Goal: Complete application form

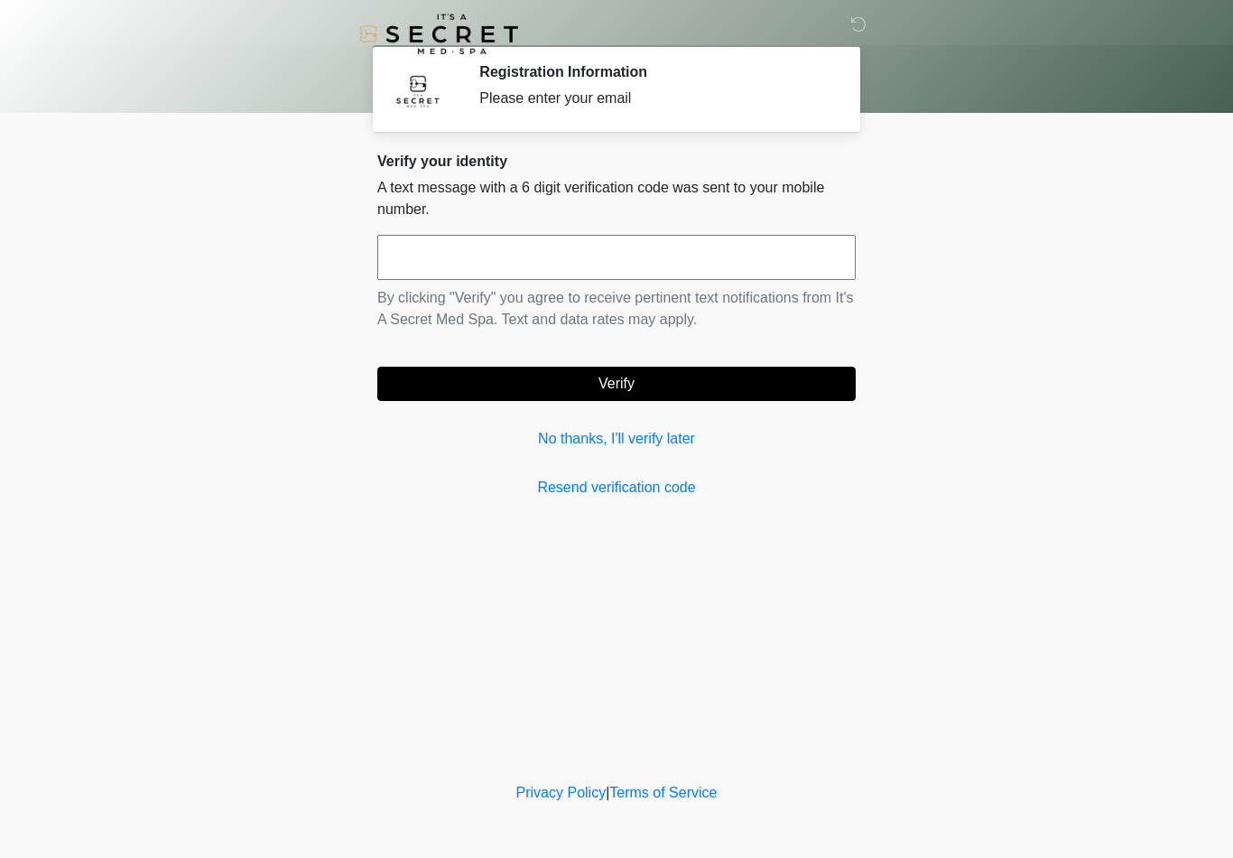
click at [653, 259] on input "text" at bounding box center [616, 257] width 478 height 45
type input "******"
click at [654, 381] on button "Verify" at bounding box center [616, 384] width 478 height 34
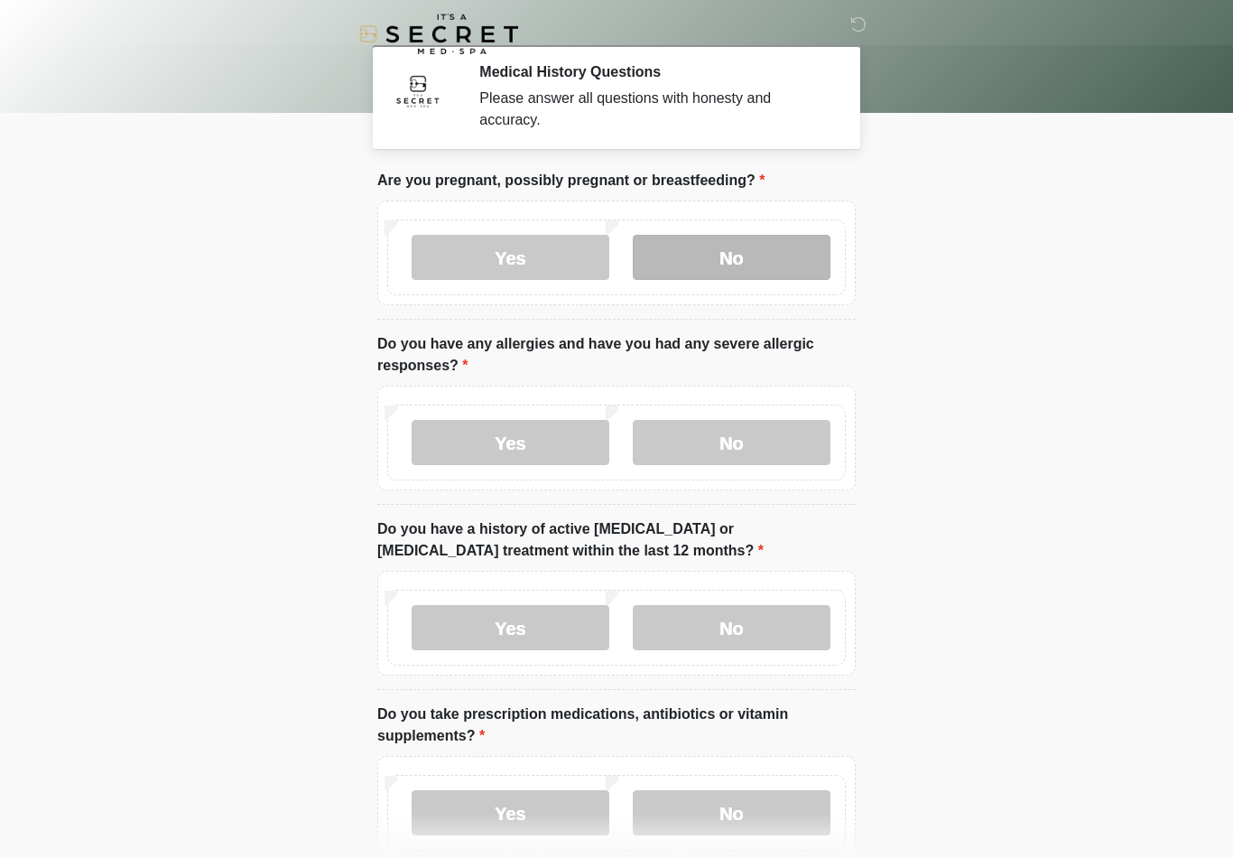
click at [776, 255] on label "No" at bounding box center [732, 257] width 198 height 45
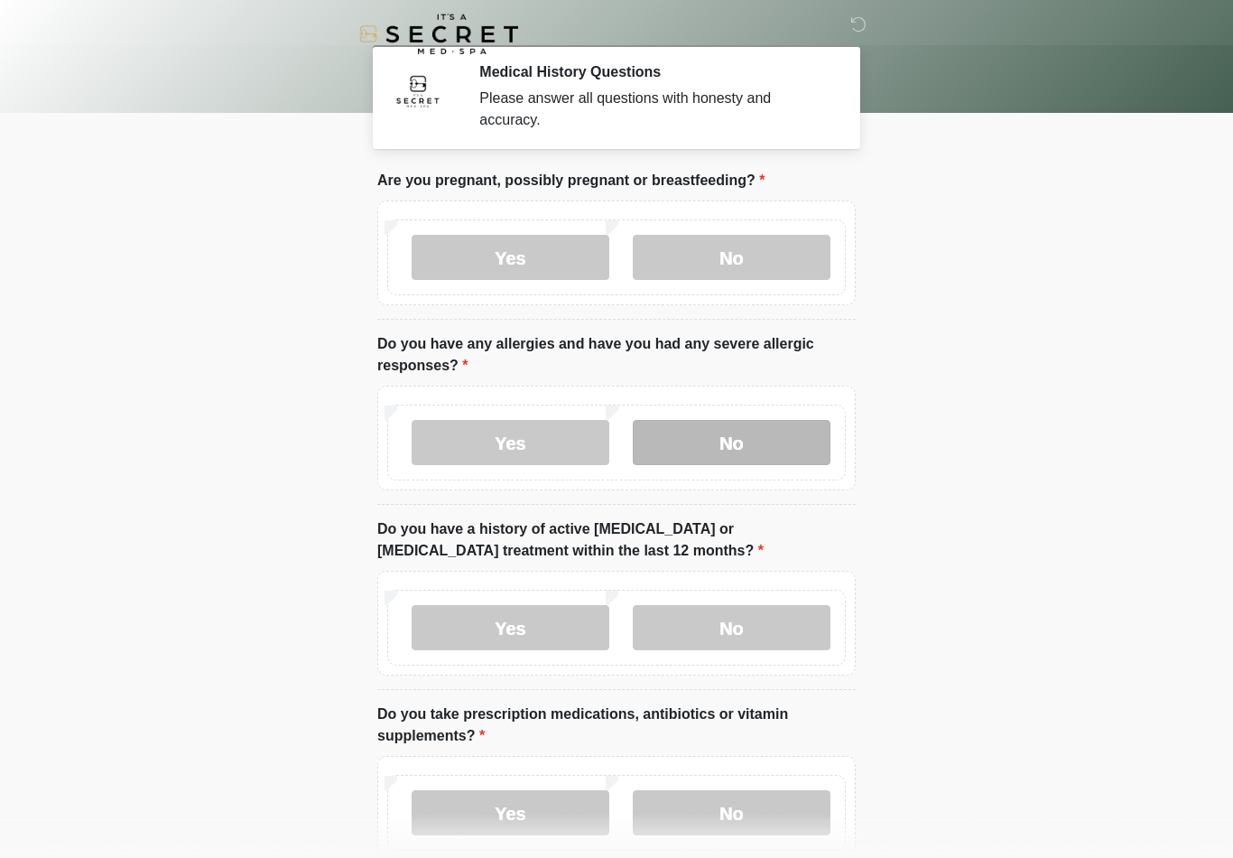
click at [777, 432] on label "No" at bounding box center [732, 442] width 198 height 45
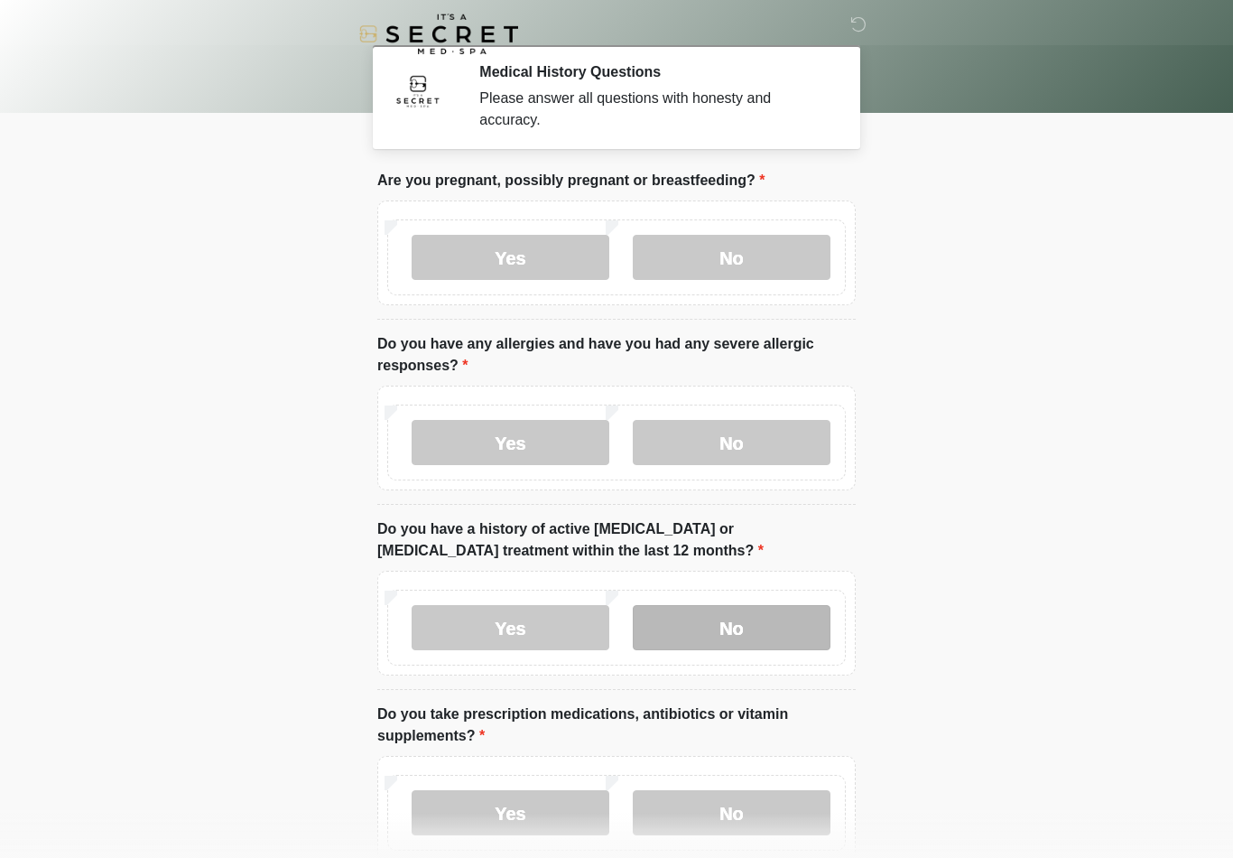
click at [740, 635] on label "No" at bounding box center [732, 627] width 198 height 45
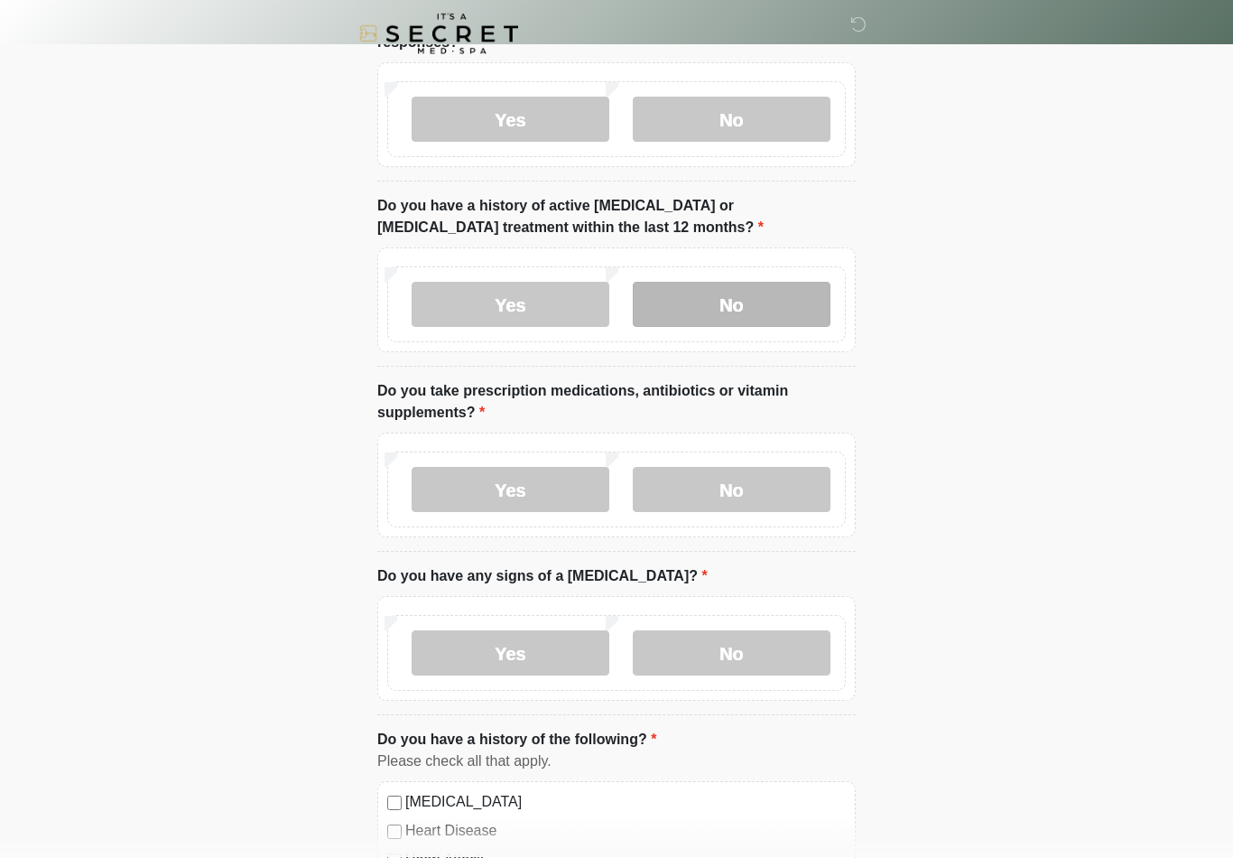
scroll to position [323, 0]
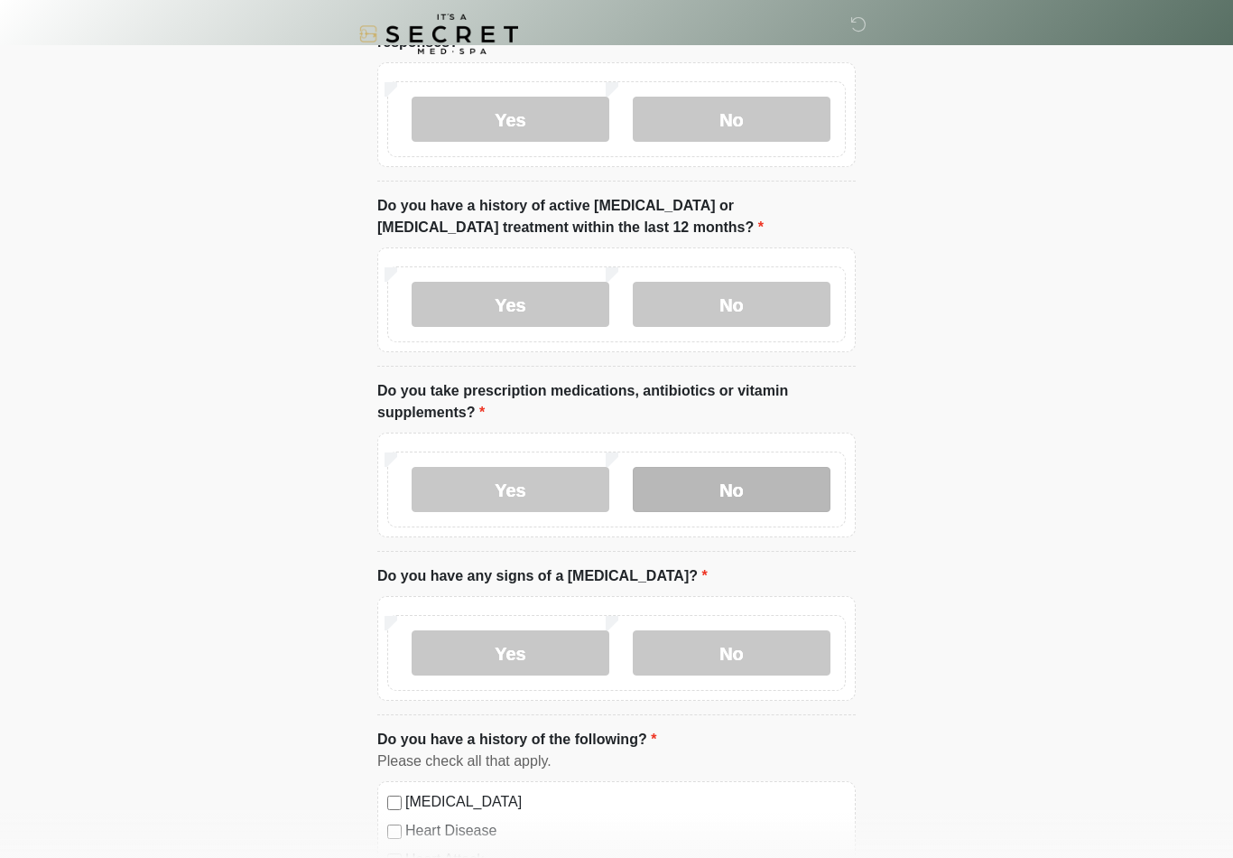
click at [716, 492] on label "No" at bounding box center [732, 489] width 198 height 45
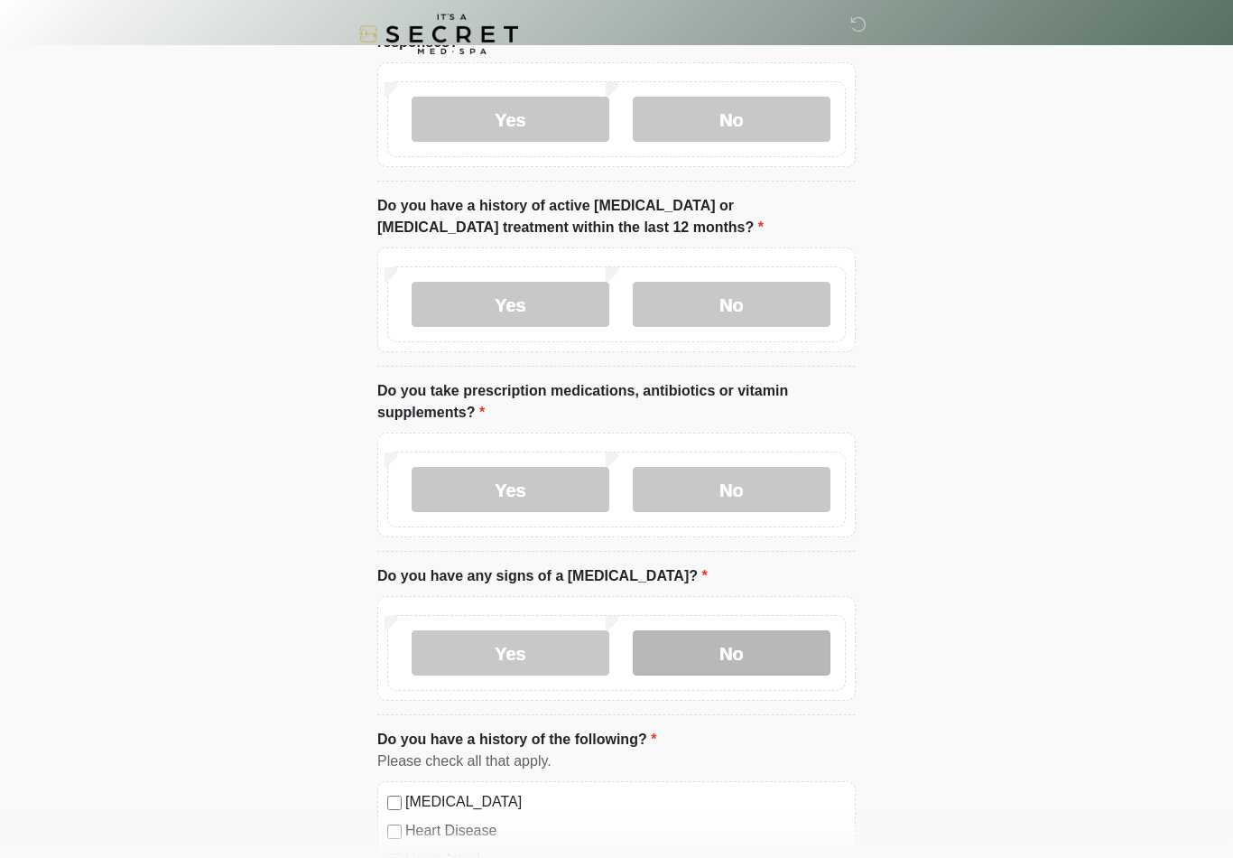
click at [756, 651] on label "No" at bounding box center [732, 652] width 198 height 45
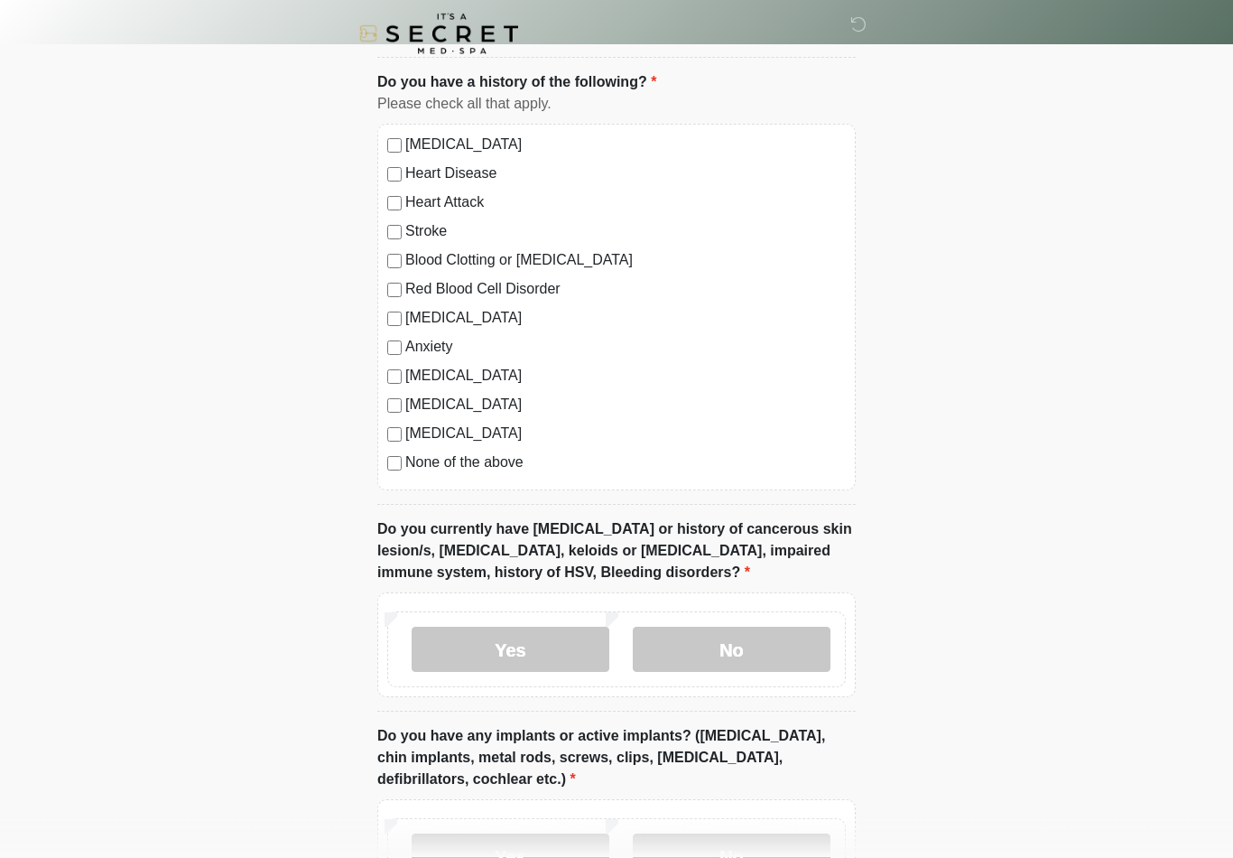
scroll to position [984, 0]
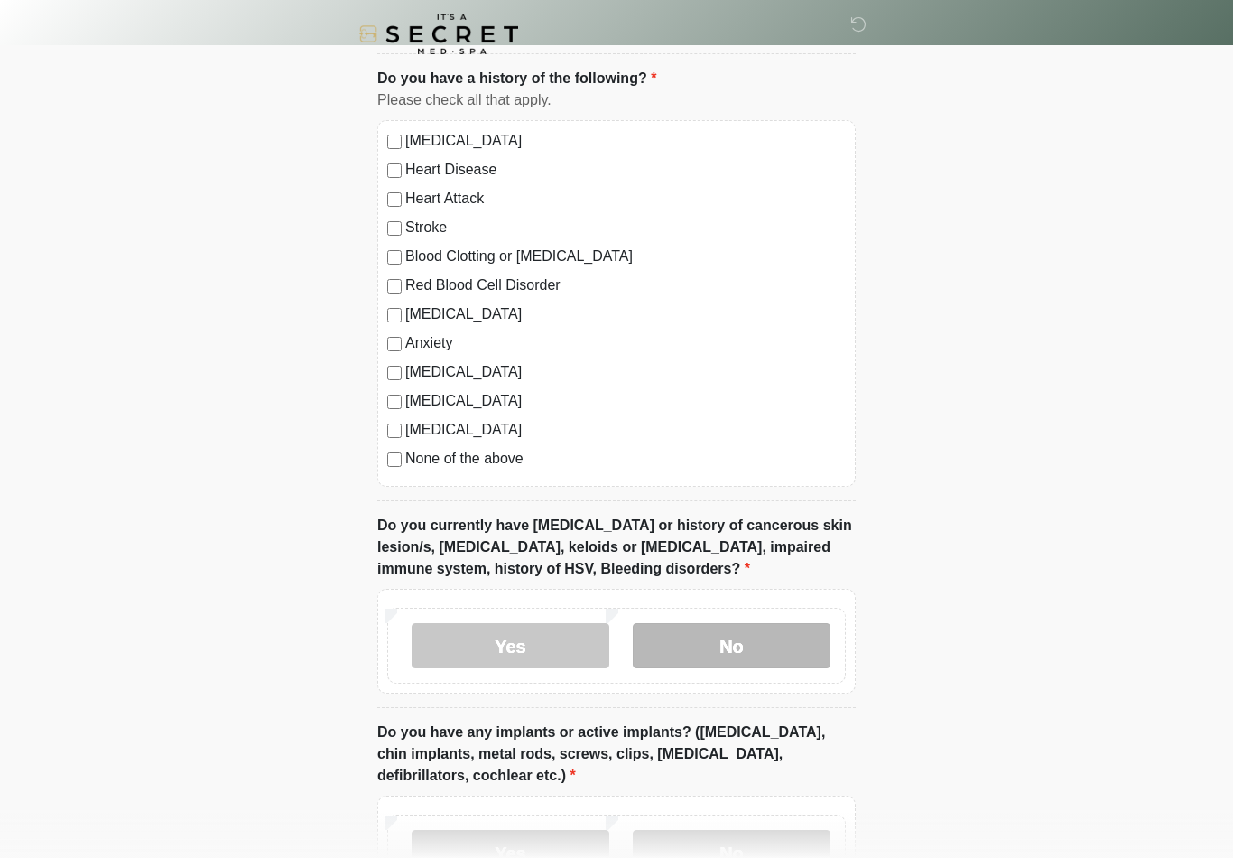
click at [739, 647] on label "No" at bounding box center [732, 645] width 198 height 45
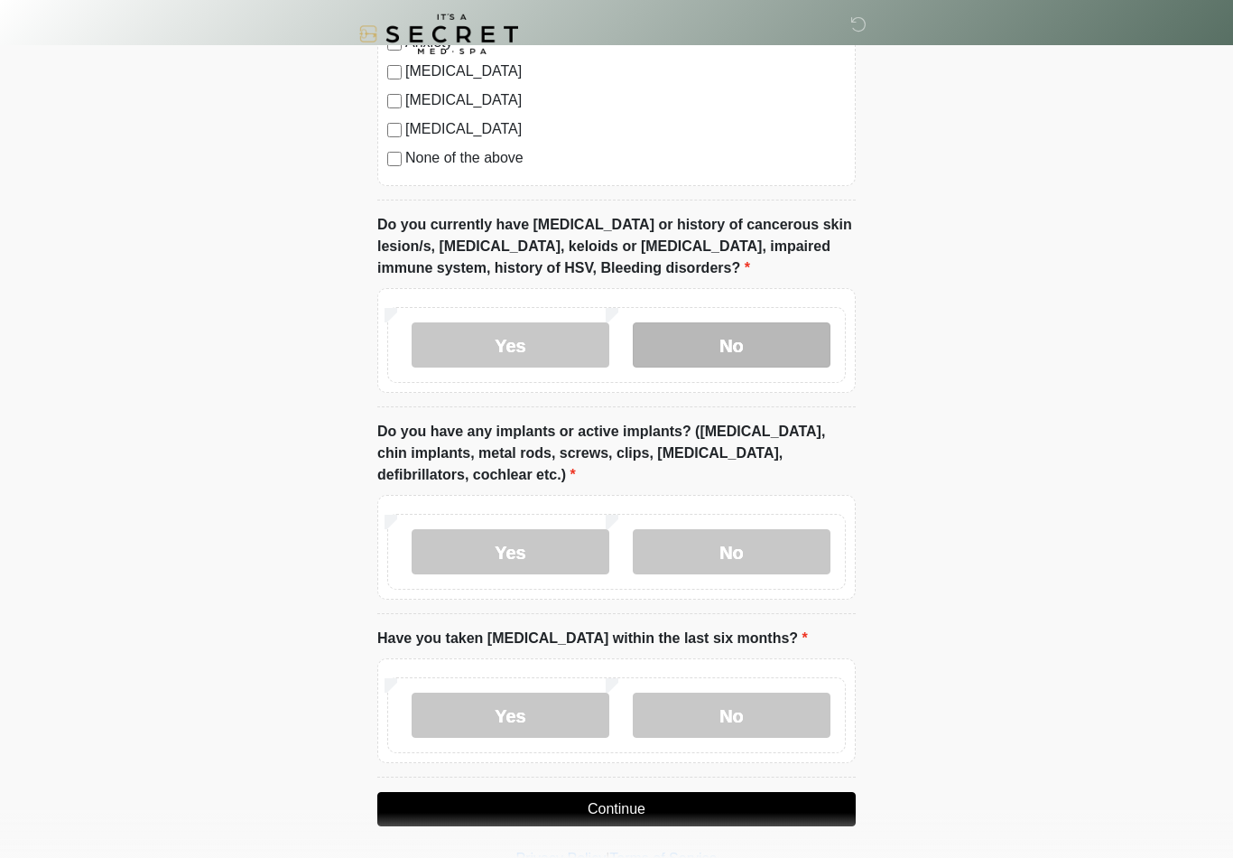
scroll to position [1319, 0]
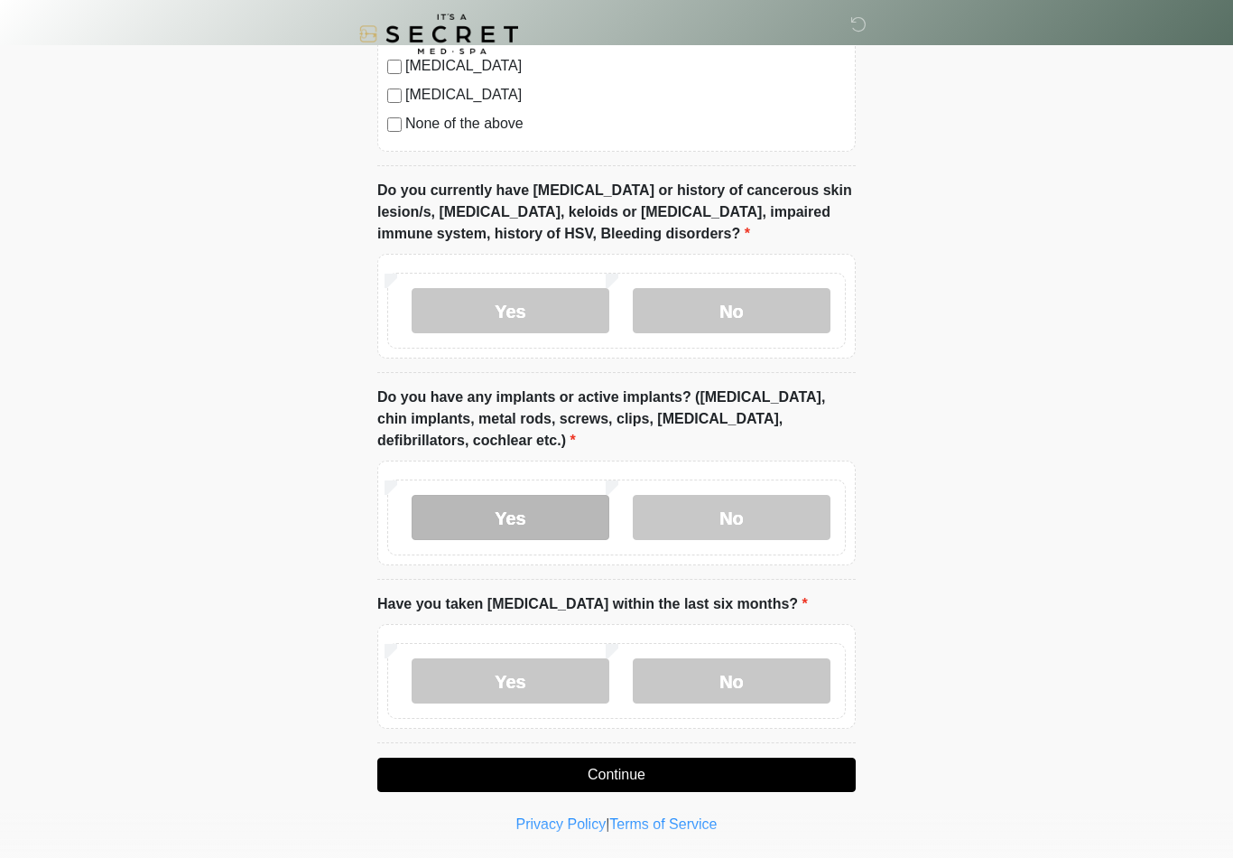
click at [532, 505] on label "Yes" at bounding box center [511, 517] width 198 height 45
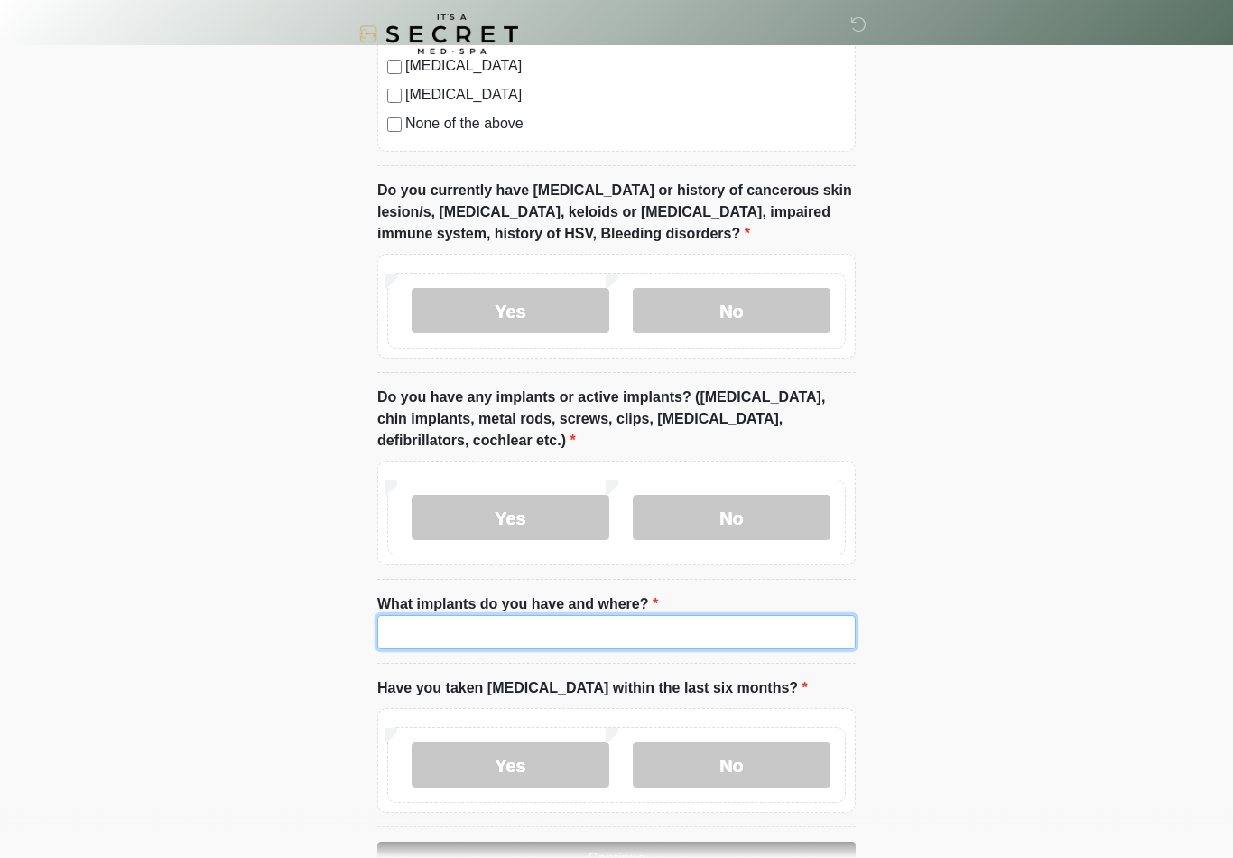
click at [581, 622] on input "What implants do you have and where?" at bounding box center [616, 632] width 478 height 34
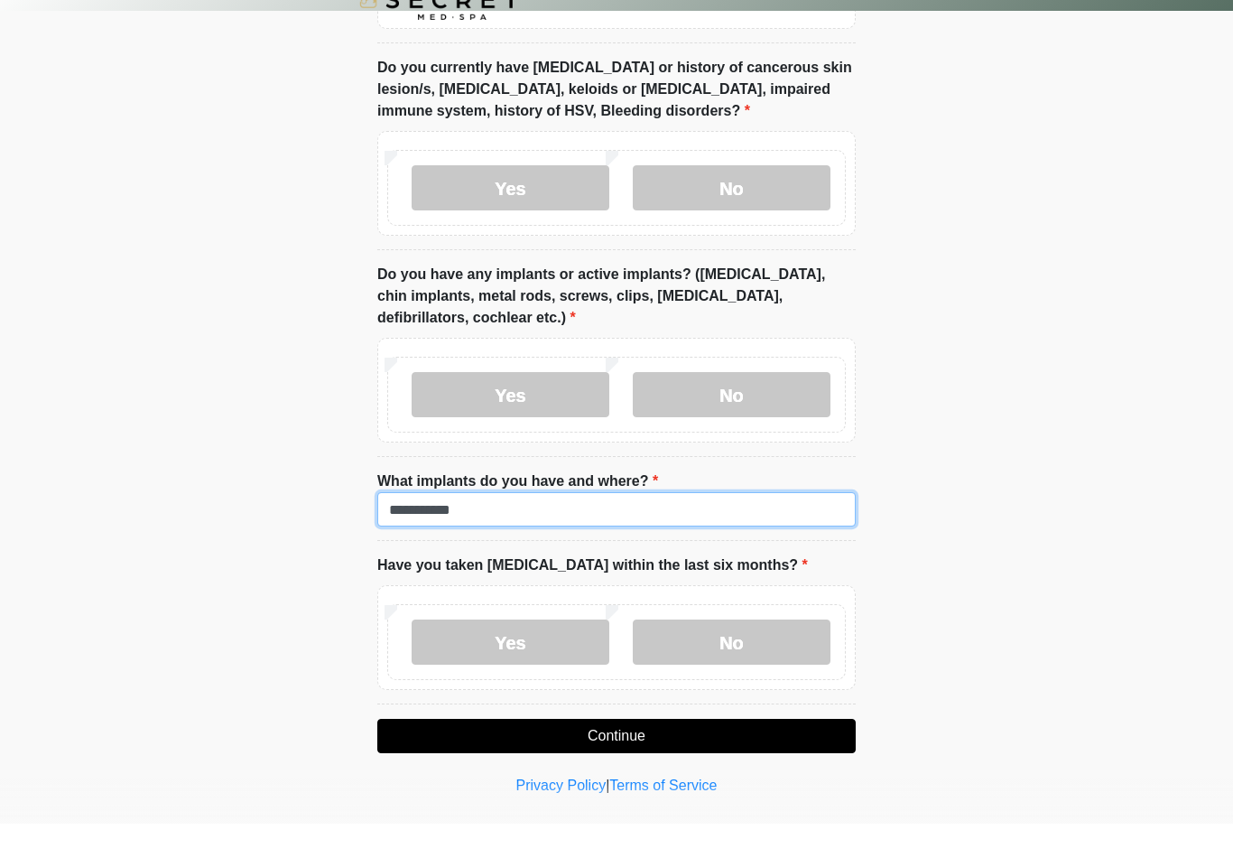
scroll to position [1430, 0]
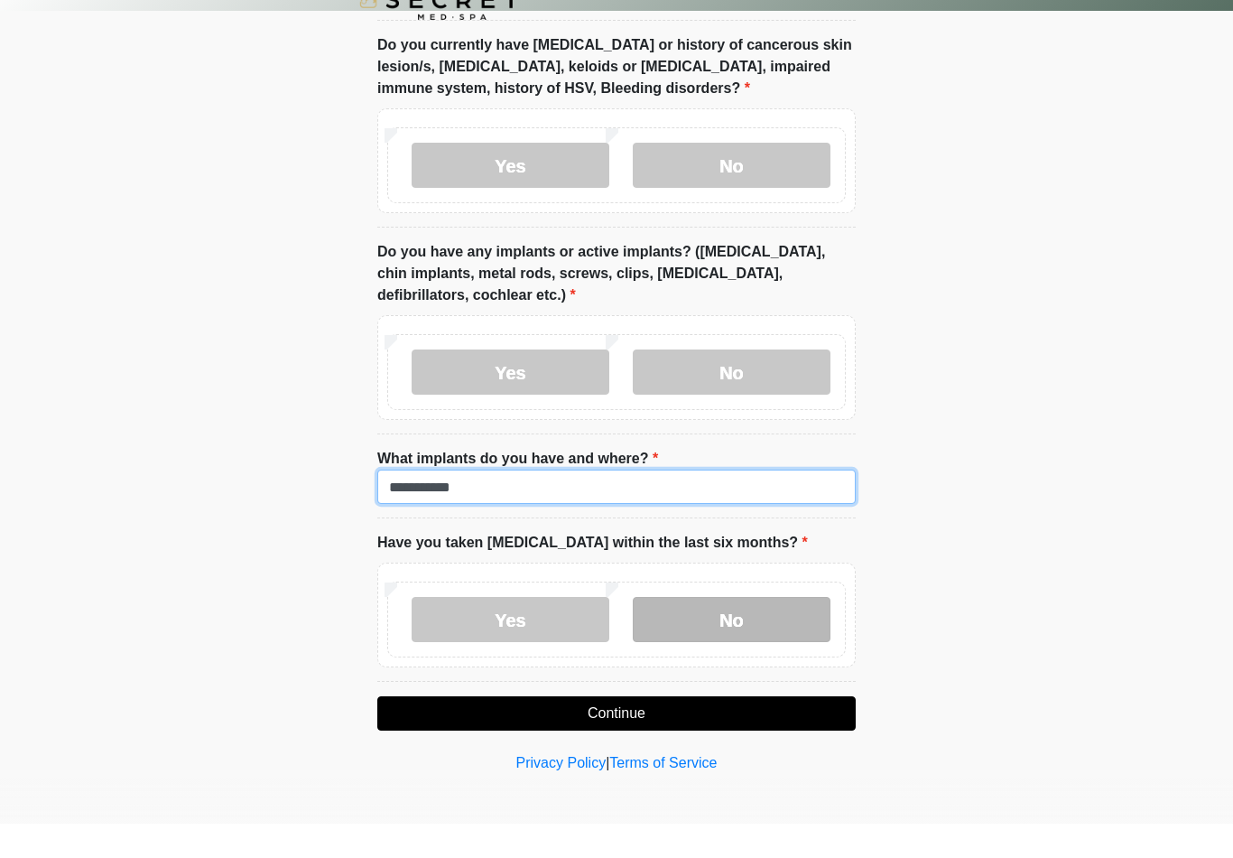
type input "**********"
click at [756, 631] on label "No" at bounding box center [732, 653] width 198 height 45
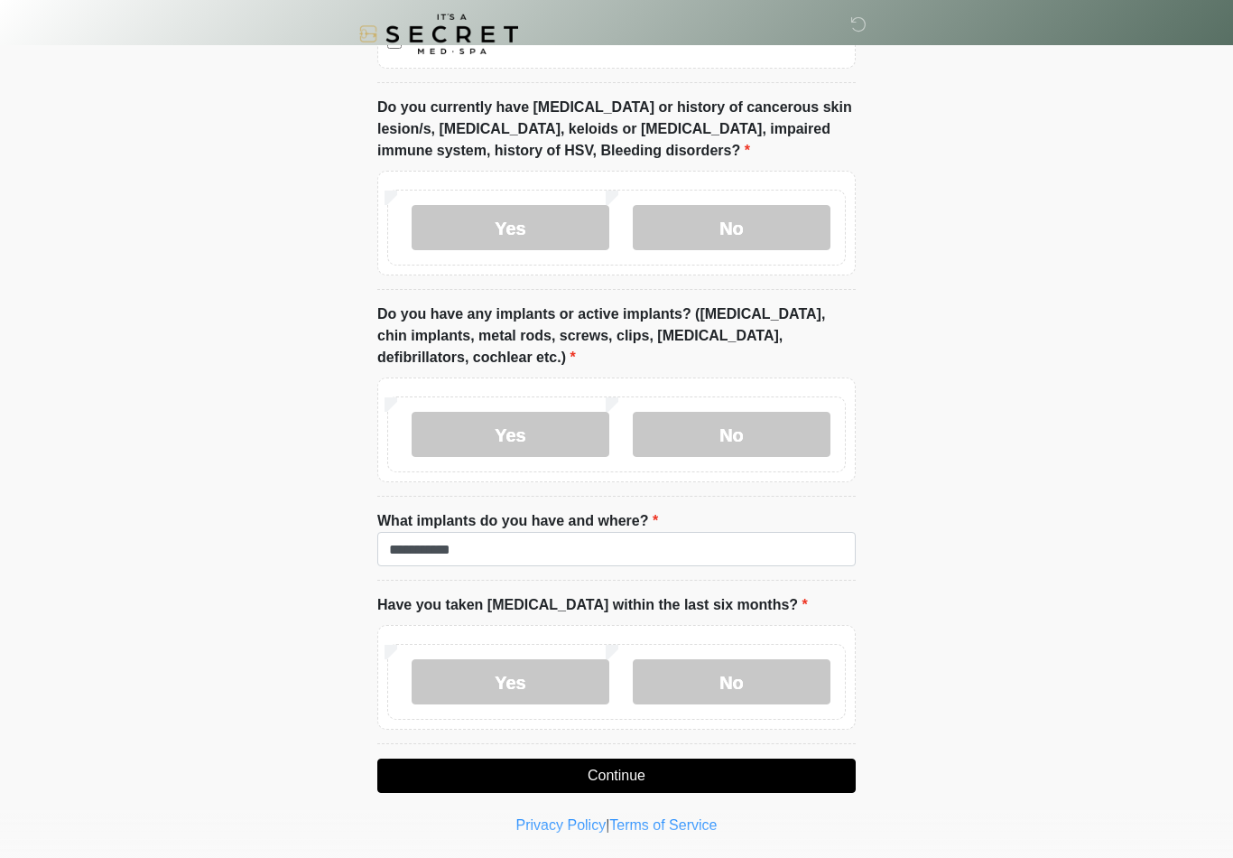
click at [624, 774] on button "Continue" at bounding box center [616, 775] width 478 height 34
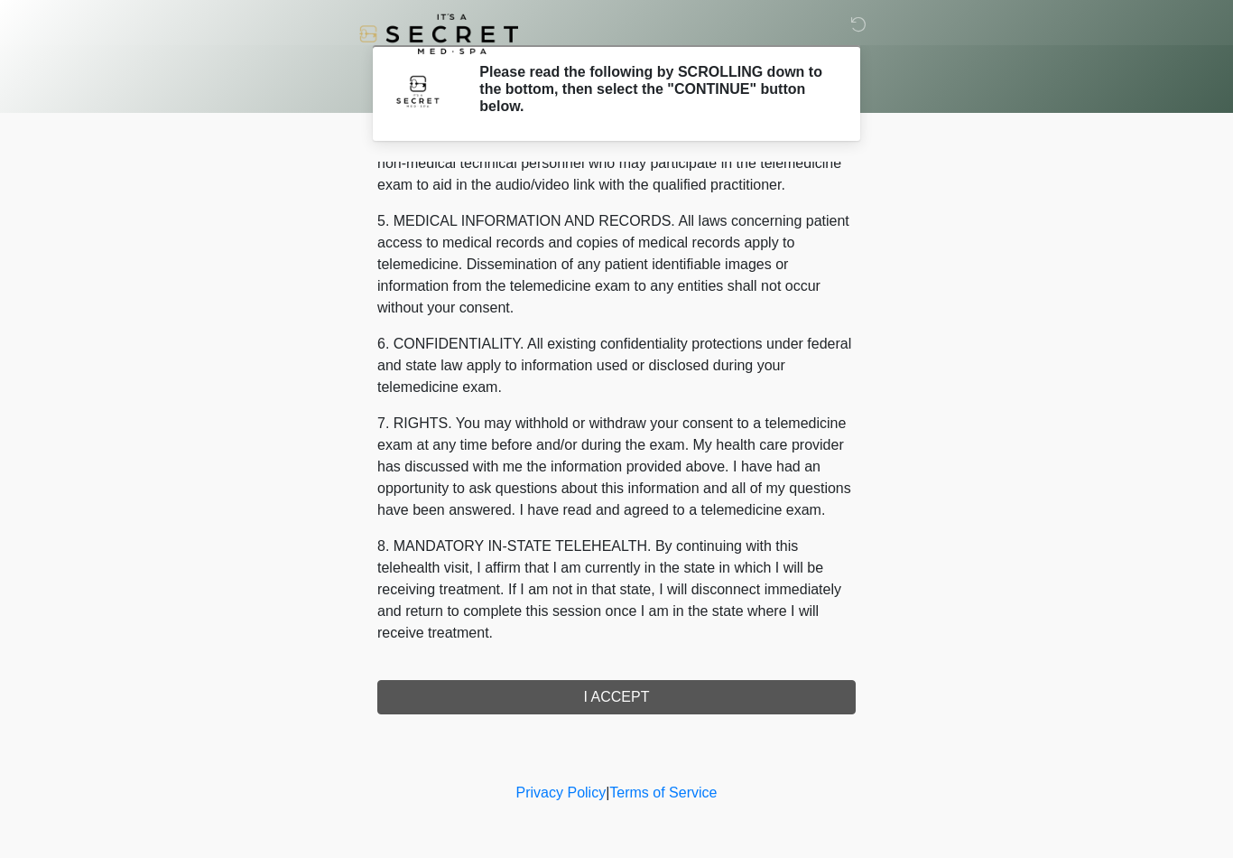
scroll to position [551, 0]
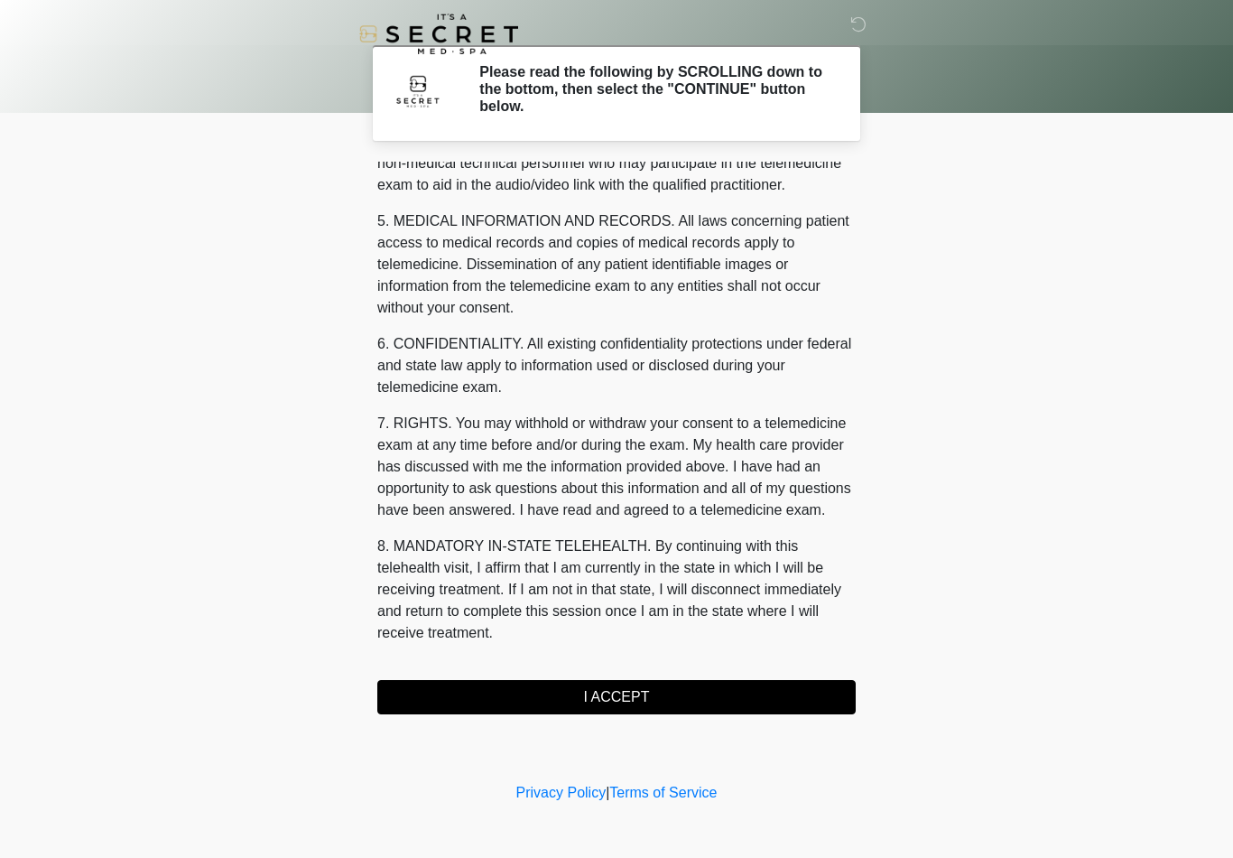
click at [645, 694] on button "I ACCEPT" at bounding box center [616, 697] width 478 height 34
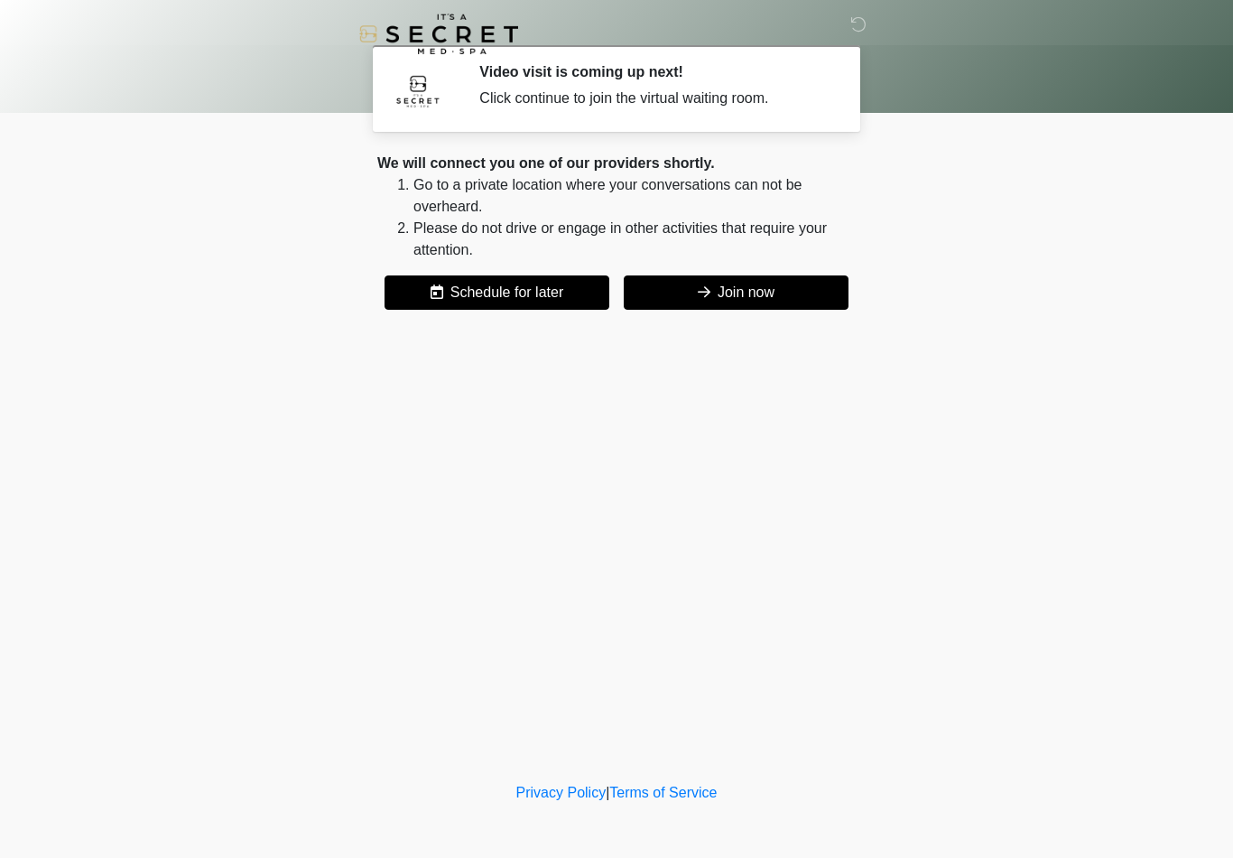
click at [760, 286] on button "Join now" at bounding box center [736, 292] width 225 height 34
